Goal: Task Accomplishment & Management: Manage account settings

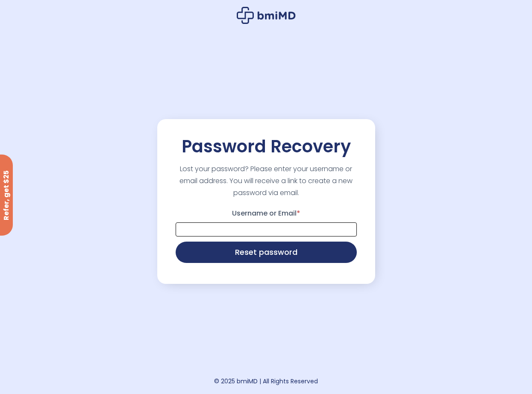
click at [236, 233] on input "Username or Email *" at bounding box center [265, 229] width 181 height 14
type input "*"
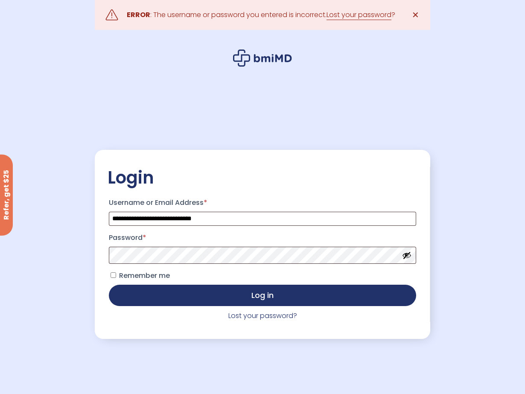
click at [350, 6] on div ".path{fill:none;stroke:#000;stroke-miterlimit:10;stroke-width:1.5px;} ERROR : T…" at bounding box center [263, 15] width 336 height 30
click at [351, 12] on link "Lost your password" at bounding box center [359, 15] width 65 height 10
